Goal: Transaction & Acquisition: Purchase product/service

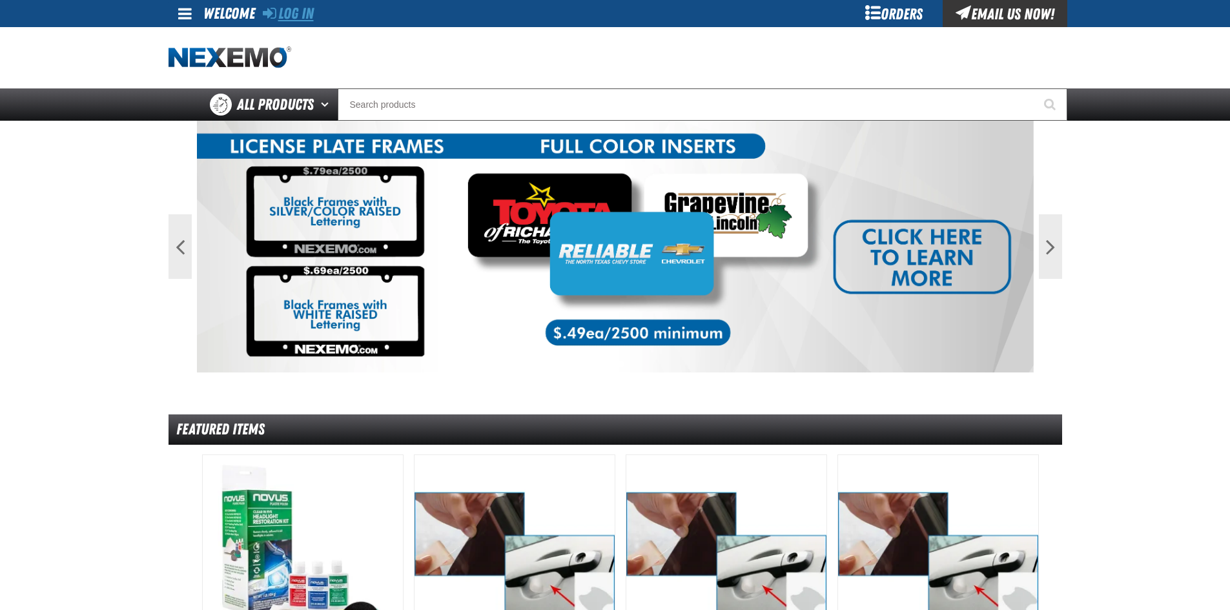
click at [314, 13] on link "Log In" at bounding box center [288, 14] width 51 height 18
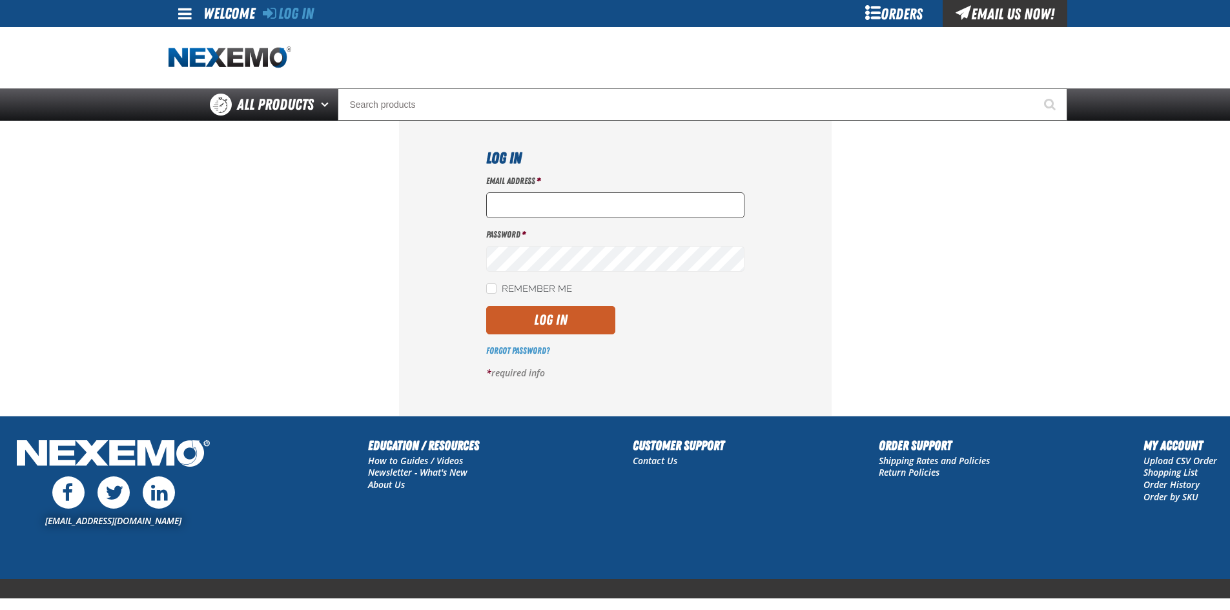
click at [523, 198] on input "Email Address *" at bounding box center [615, 205] width 258 height 26
type input "[EMAIL_ADDRESS][DOMAIN_NAME]"
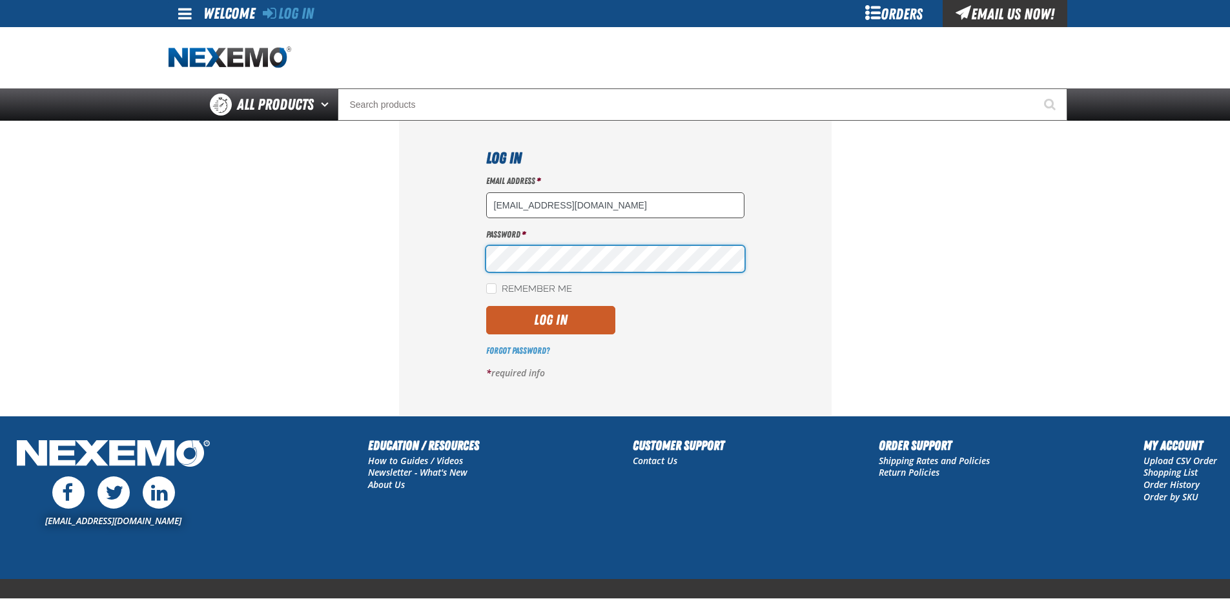
click at [486, 306] on button "Log In" at bounding box center [550, 320] width 129 height 28
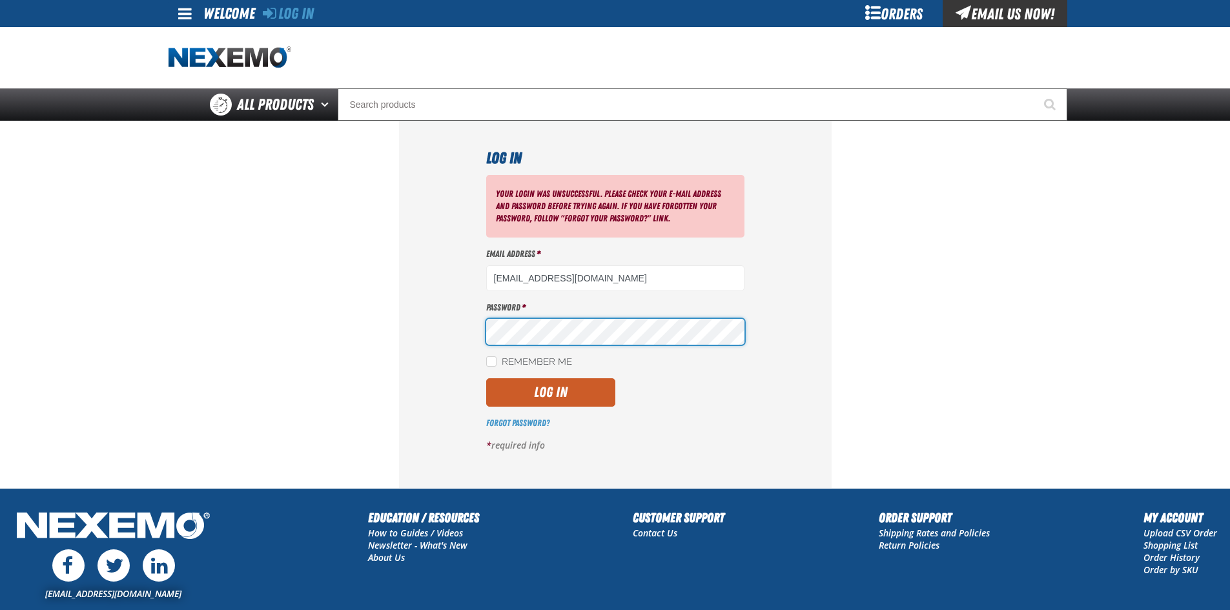
click at [486, 378] on button "Log In" at bounding box center [550, 392] width 129 height 28
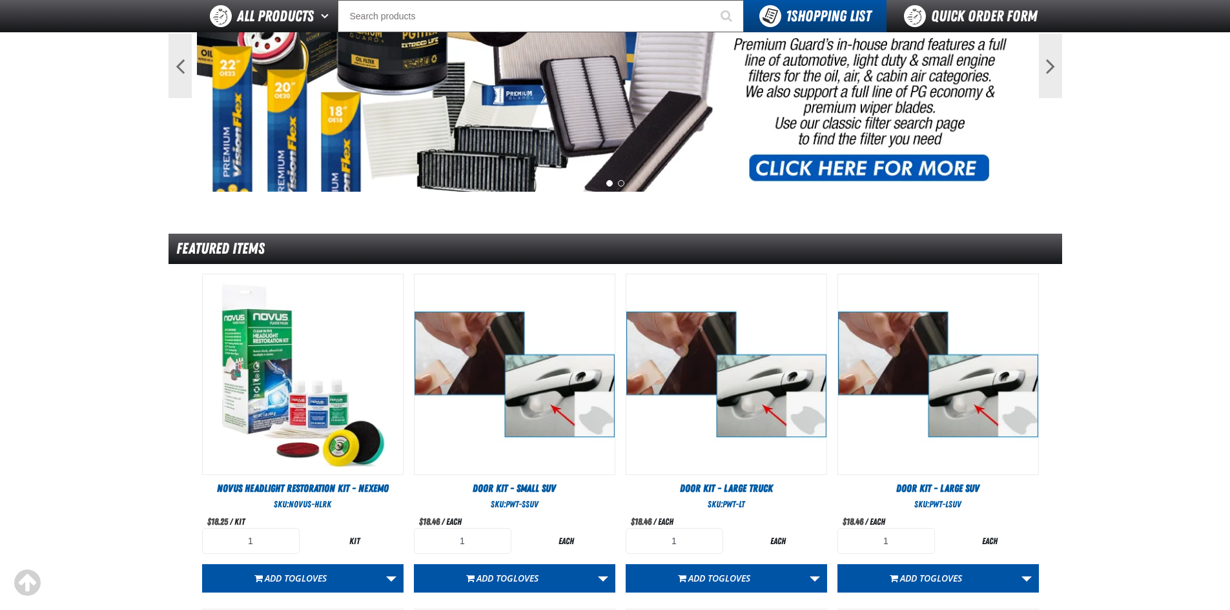
scroll to position [172, 0]
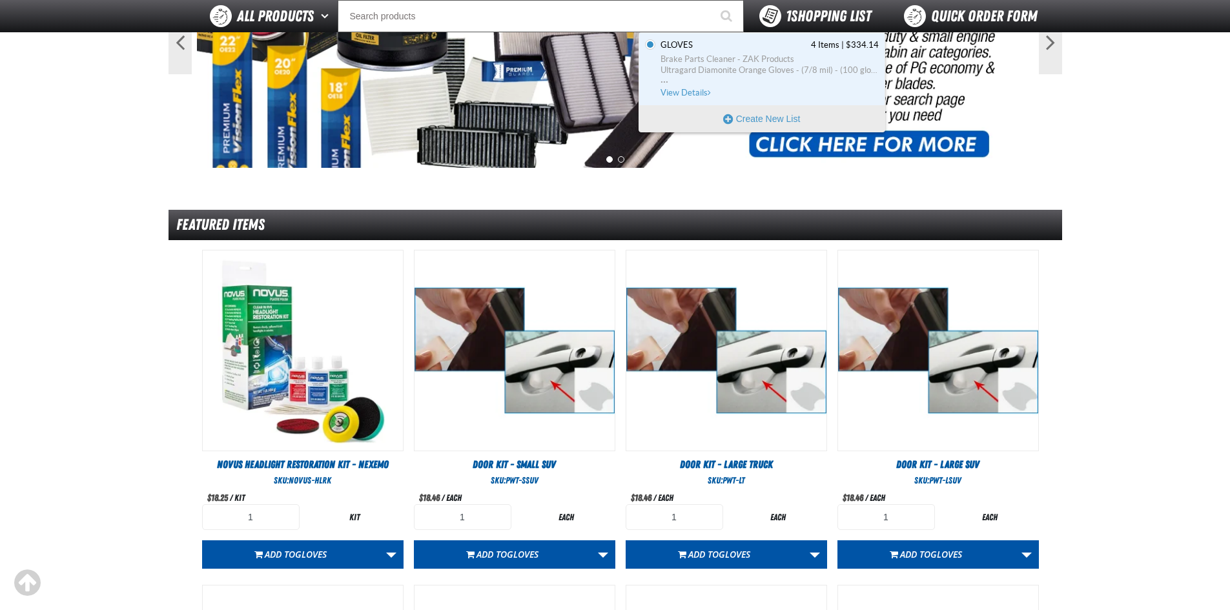
click at [824, 14] on span "1 Shopping List" at bounding box center [828, 16] width 85 height 18
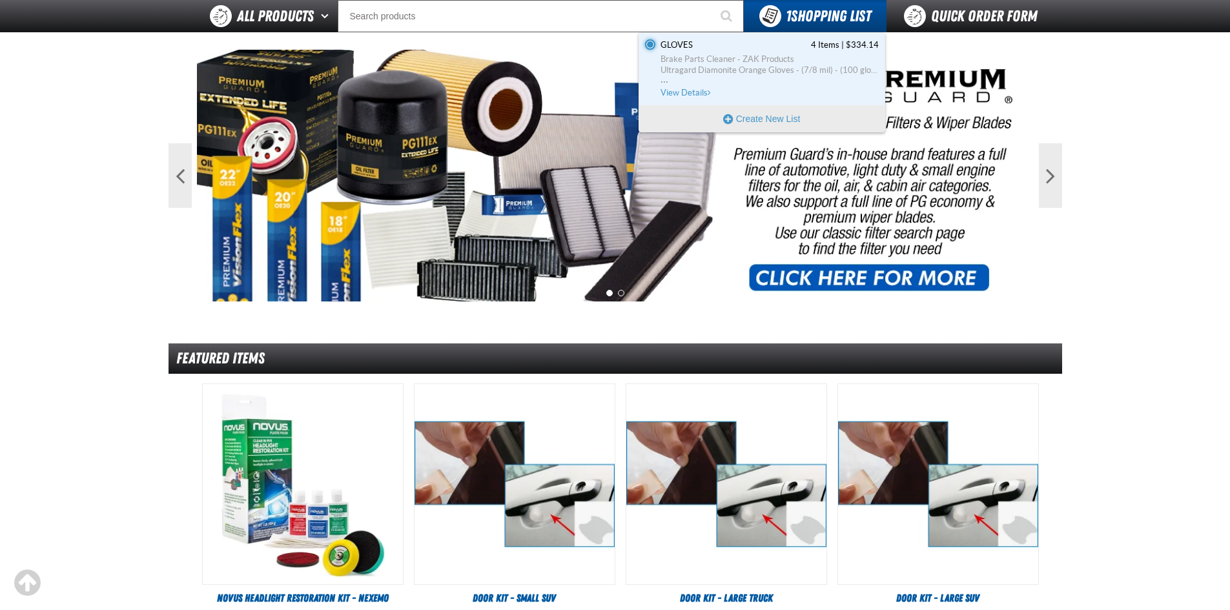
scroll to position [0, 0]
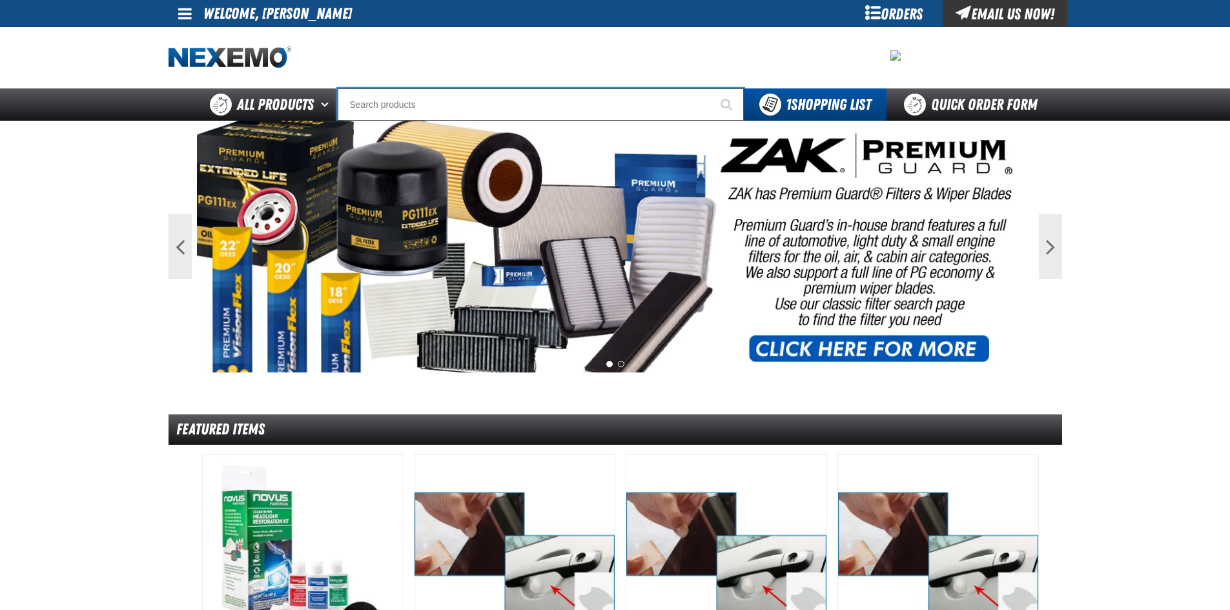
click at [393, 107] on input "Search" at bounding box center [541, 104] width 406 height 32
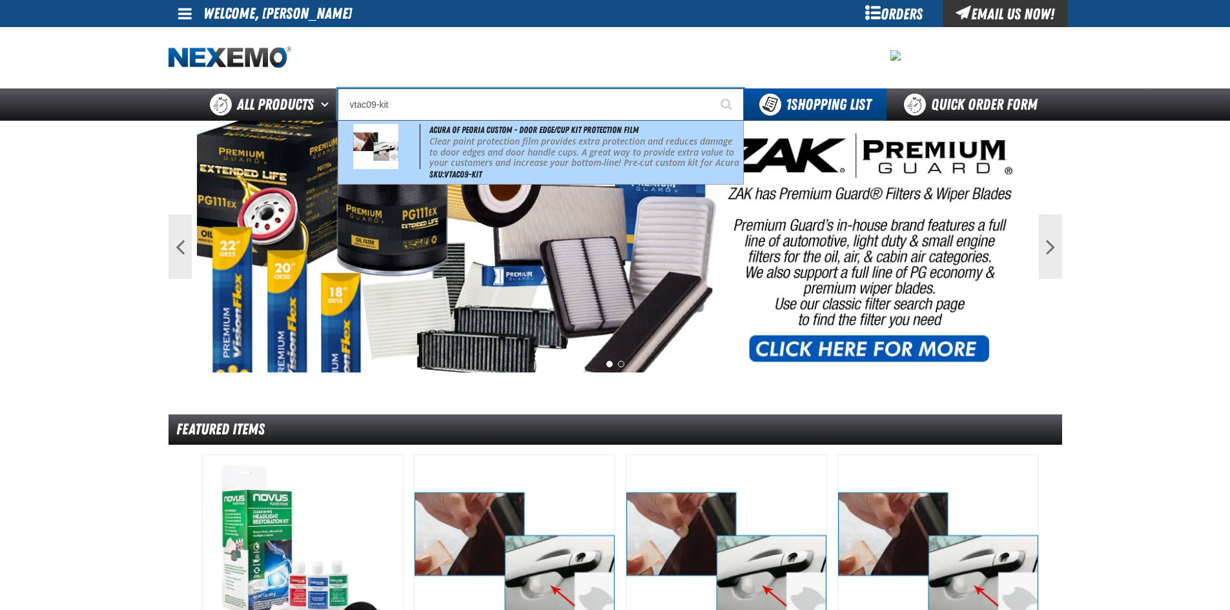
drag, startPoint x: 442, startPoint y: 156, endPoint x: 444, endPoint y: 143, distance: 13.0
click at [442, 152] on p "Clear paint protection film provides extra protection and reduces damage to doo…" at bounding box center [584, 157] width 311 height 43
type input "Acura of Peoria Custom - Door Edge/Cup Kit Protection Film"
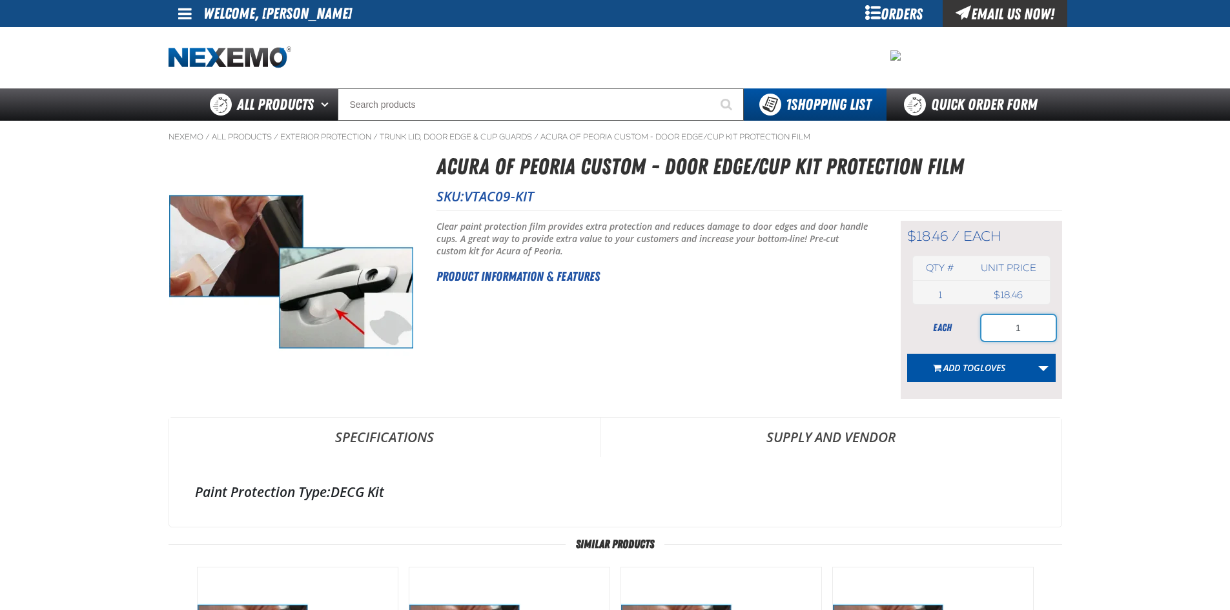
click at [1039, 322] on input "1" at bounding box center [1019, 328] width 74 height 26
type input "50"
click at [1043, 365] on link "More Actions" at bounding box center [1043, 368] width 25 height 28
click at [991, 395] on button "Create New Shopping List" at bounding box center [981, 402] width 142 height 23
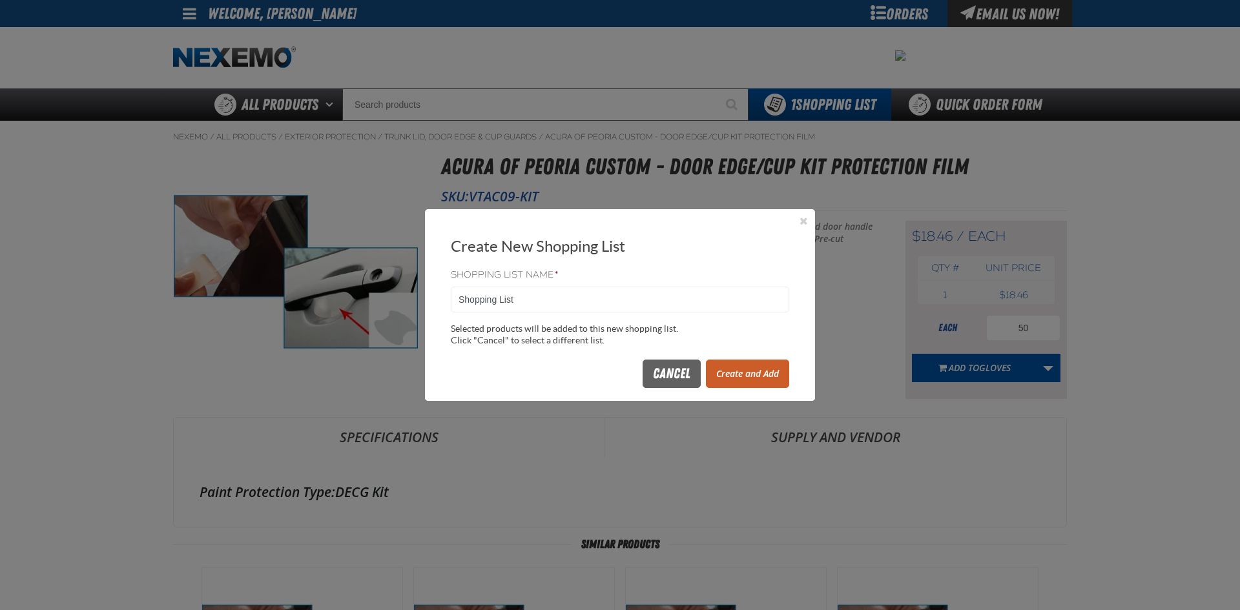
click at [741, 369] on button "Create and Add" at bounding box center [747, 374] width 83 height 28
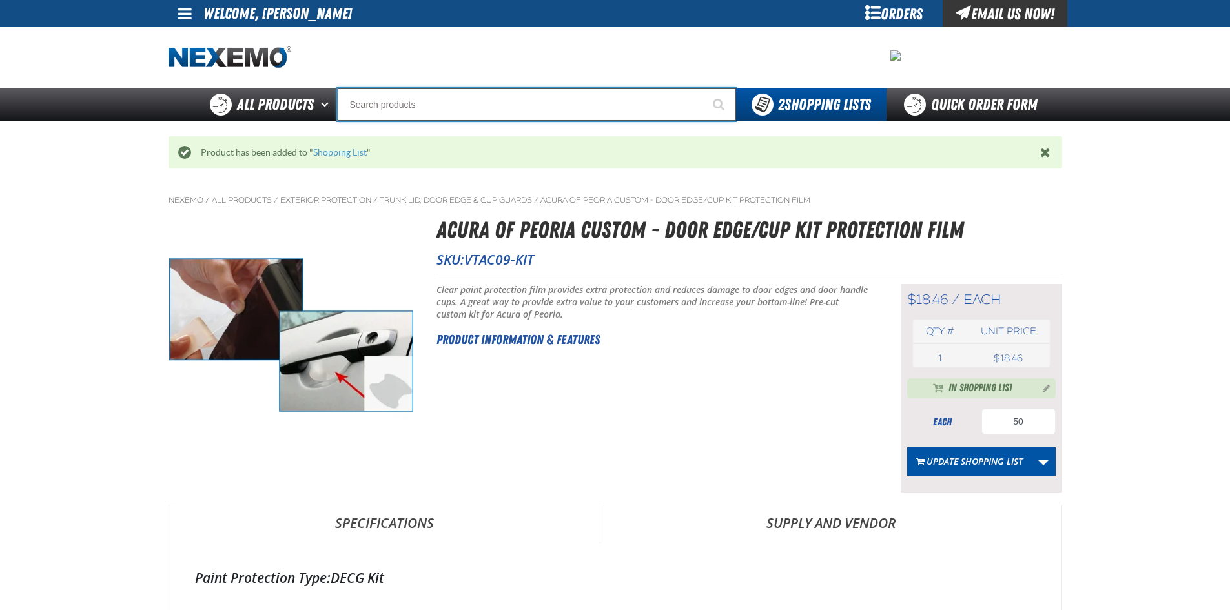
click at [406, 100] on input "Search" at bounding box center [537, 104] width 398 height 32
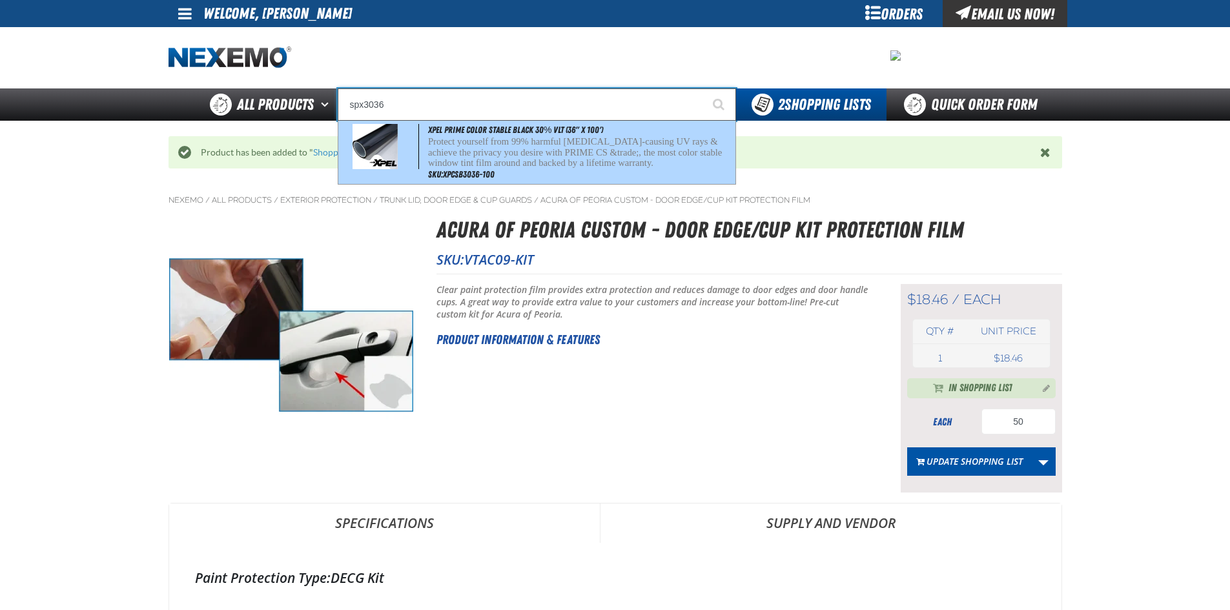
click at [433, 166] on p "Protect yourself from 99% harmful cancer-causing UV rays & achieve the privacy …" at bounding box center [580, 152] width 305 height 32
type input "XPEL PRIME Color Stable Black 30% VLT (36" x 100')"
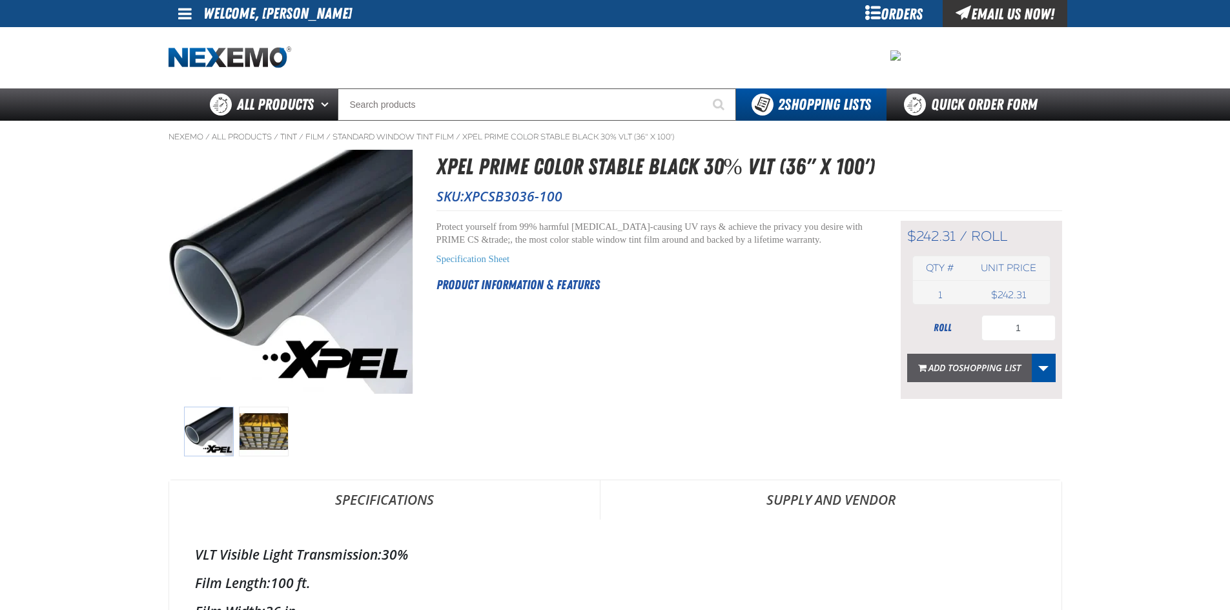
click at [1007, 362] on span "Shopping List" at bounding box center [990, 368] width 62 height 12
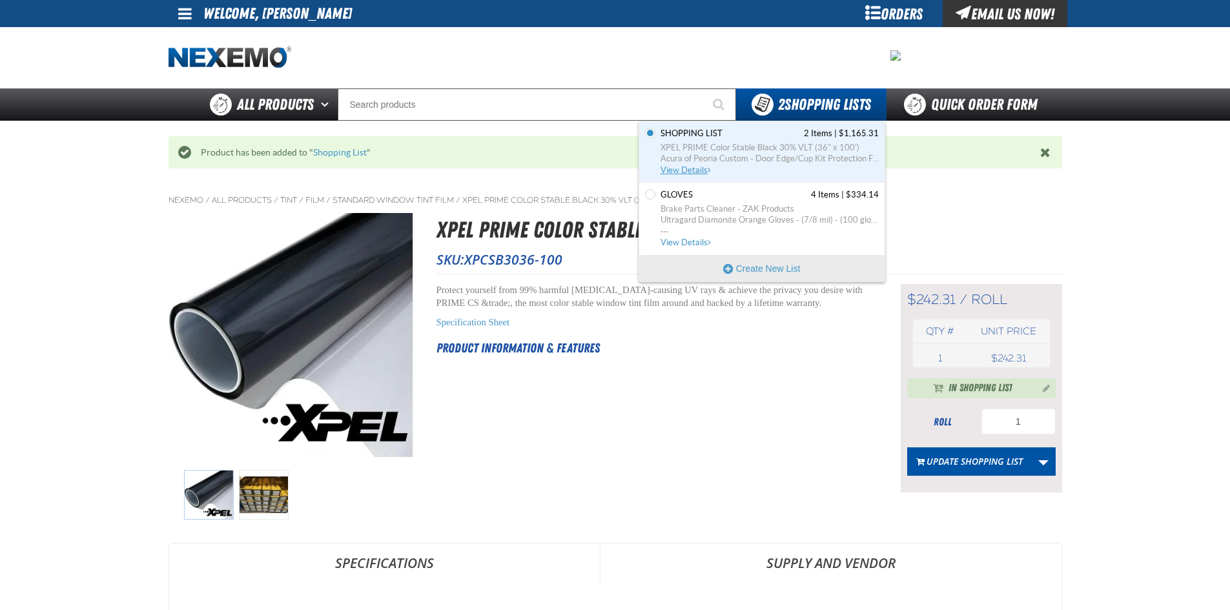
click at [708, 153] on span "Acura of Peoria Custom - Door Edge/Cup Kit Protection Film" at bounding box center [770, 159] width 218 height 12
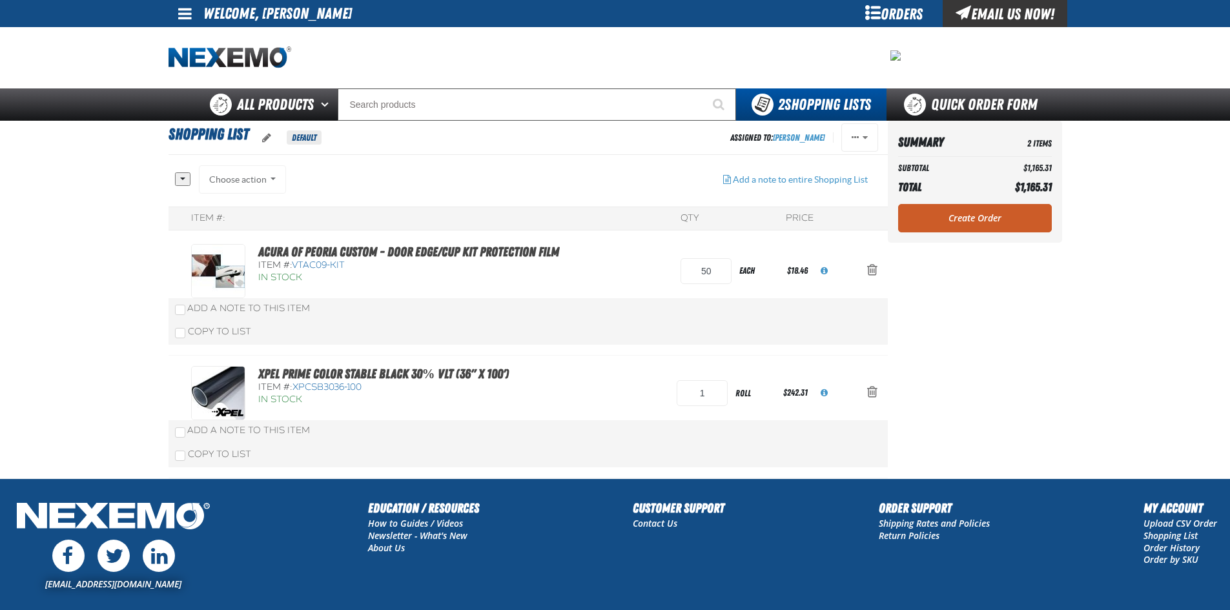
click at [941, 230] on link "Create Order" at bounding box center [975, 218] width 154 height 28
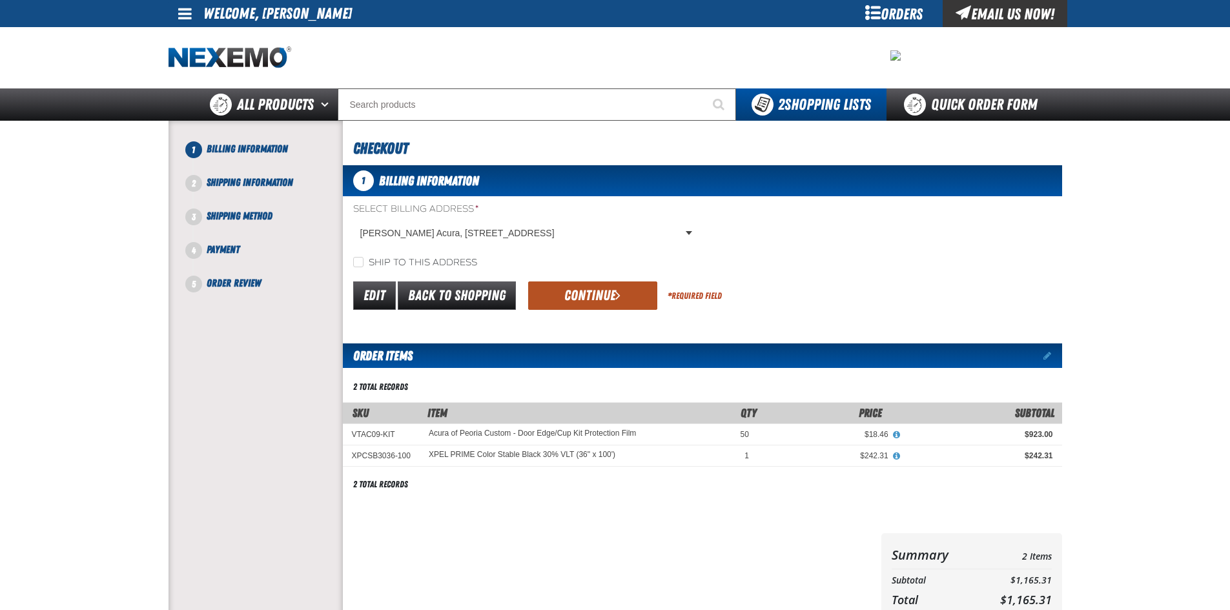
click at [569, 285] on button "Continue" at bounding box center [592, 296] width 129 height 28
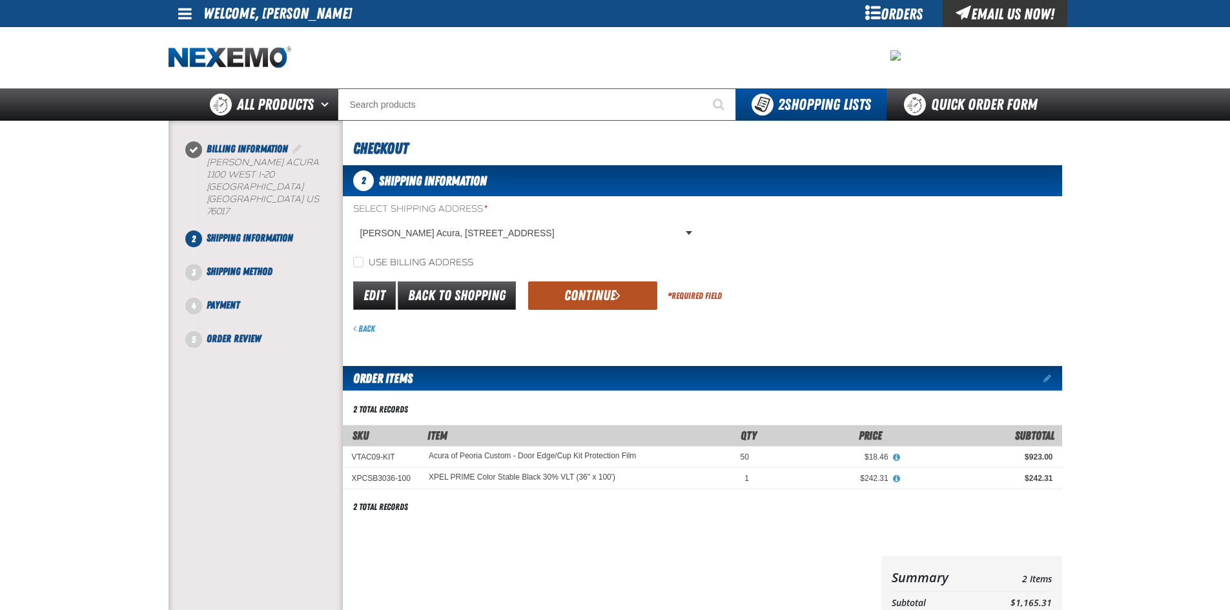
click at [568, 287] on button "Continue" at bounding box center [592, 296] width 129 height 28
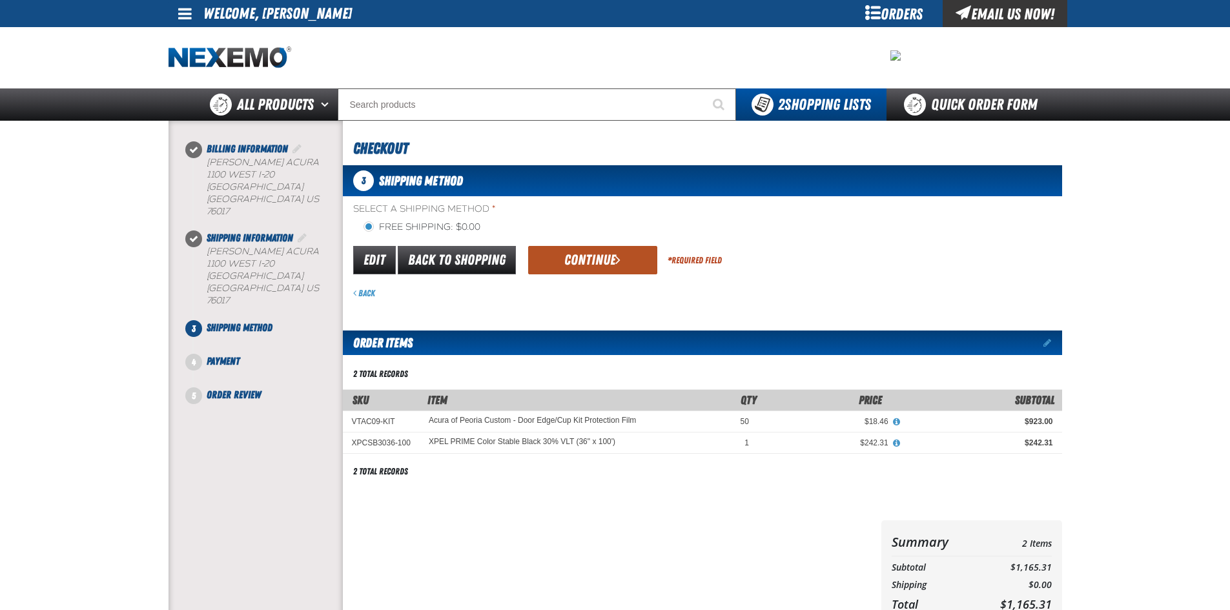
click at [579, 274] on button "Continue" at bounding box center [592, 260] width 129 height 28
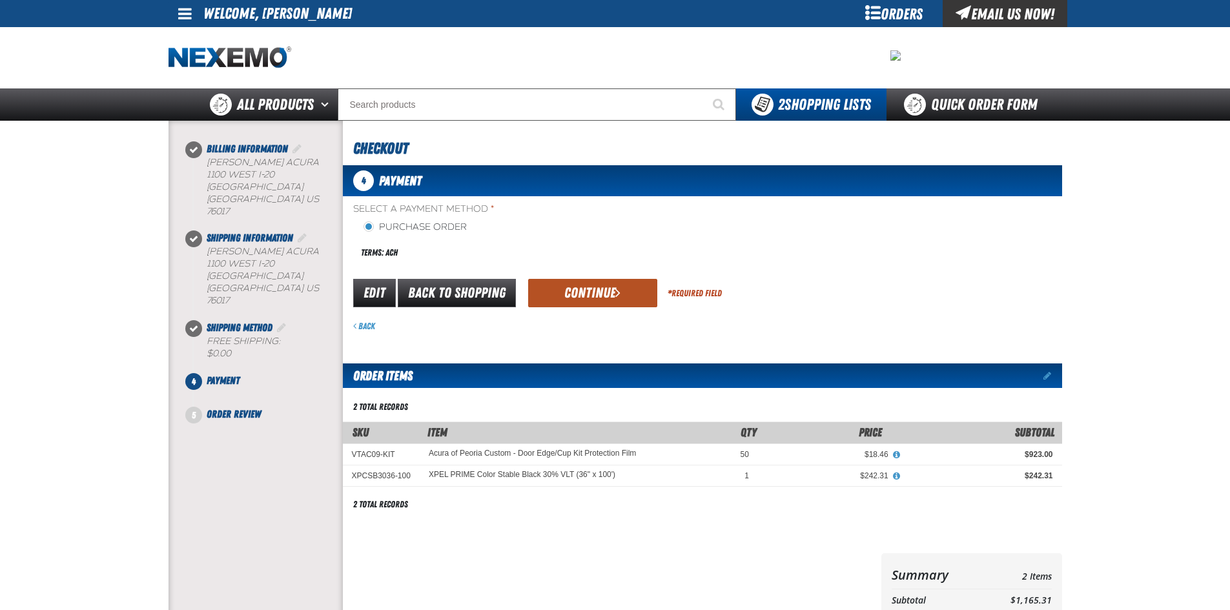
click at [551, 288] on button "Continue" at bounding box center [592, 293] width 129 height 28
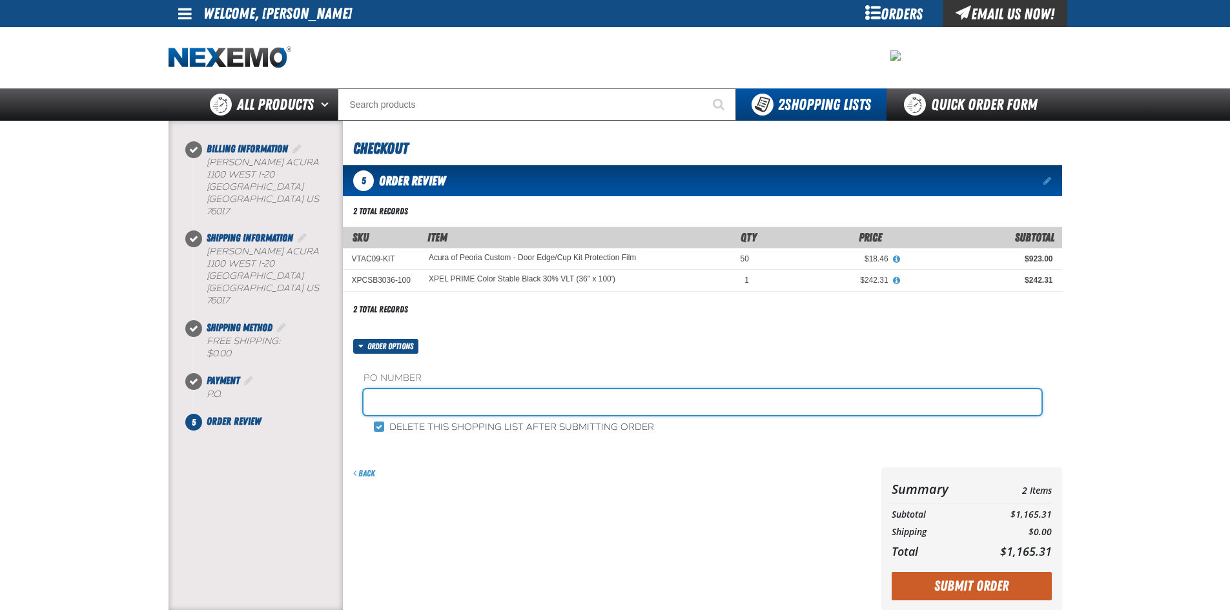
click at [395, 401] on input "text" at bounding box center [703, 402] width 678 height 26
type input "197813"
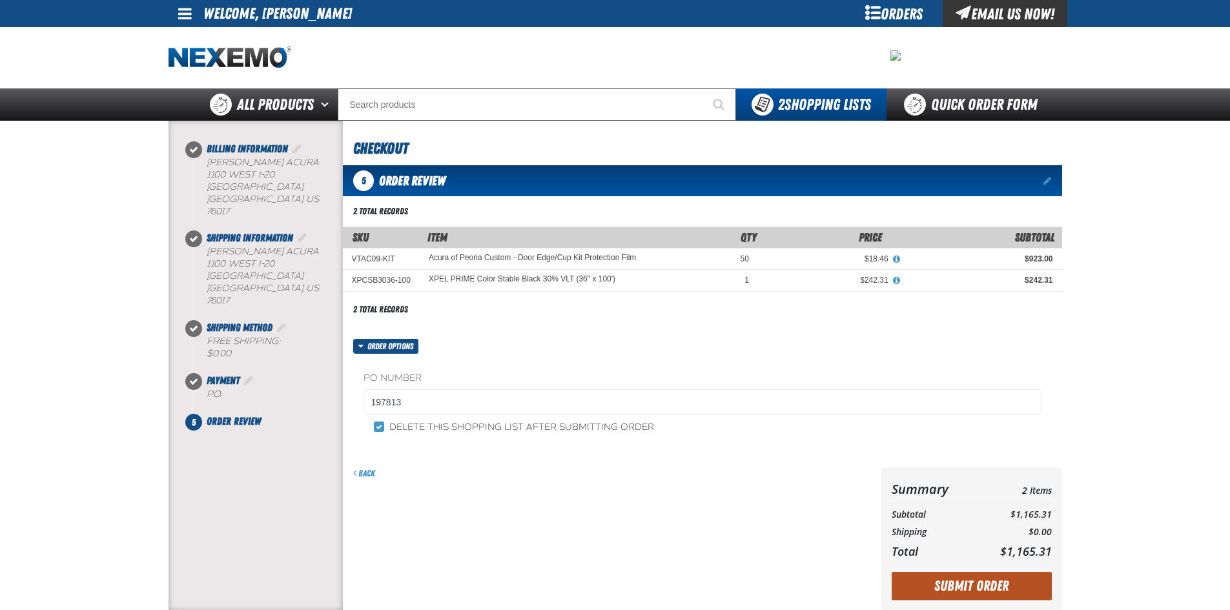
click at [973, 582] on button "Submit Order" at bounding box center [972, 586] width 160 height 28
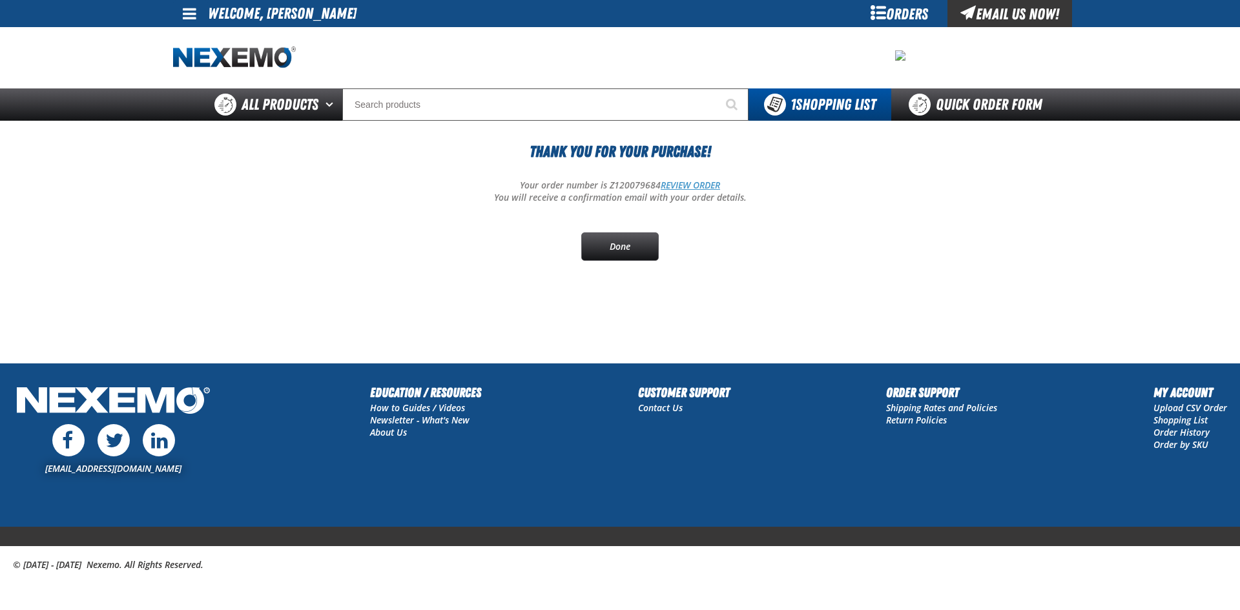
click at [698, 186] on link "REVIEW ORDER" at bounding box center [690, 185] width 59 height 12
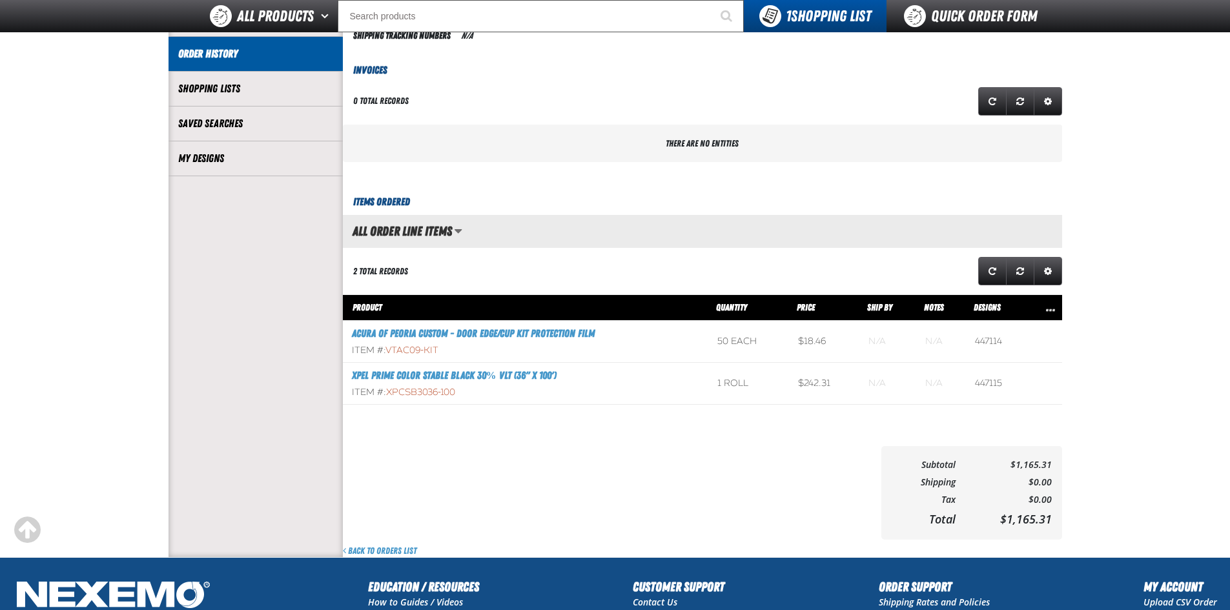
scroll to position [466, 0]
